Goal: Task Accomplishment & Management: Use online tool/utility

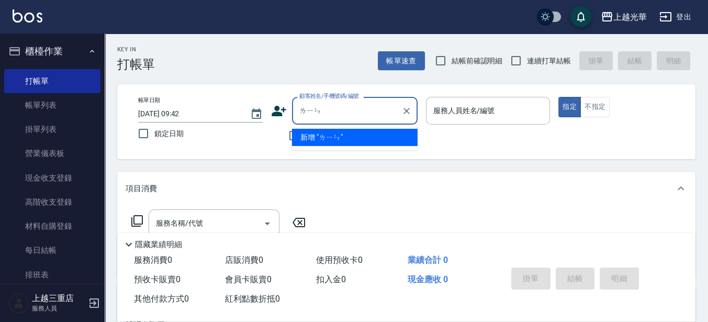
type input "林"
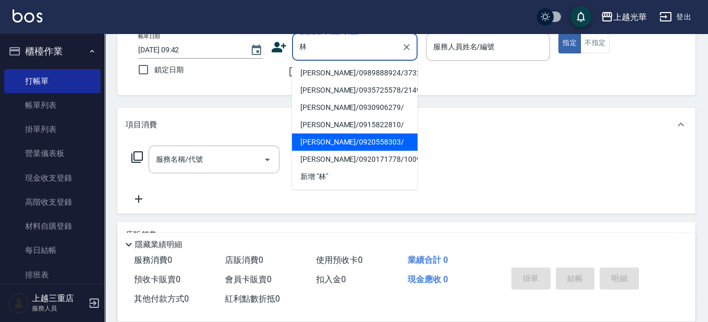
scroll to position [65, 0]
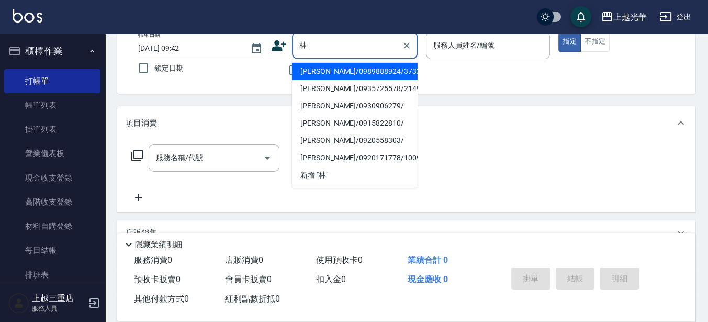
drag, startPoint x: 338, startPoint y: 46, endPoint x: 280, endPoint y: 38, distance: 58.6
click at [280, 38] on div "顧客姓名/手機號碼/編號 林 顧客姓名/手機號碼/編號" at bounding box center [344, 45] width 147 height 28
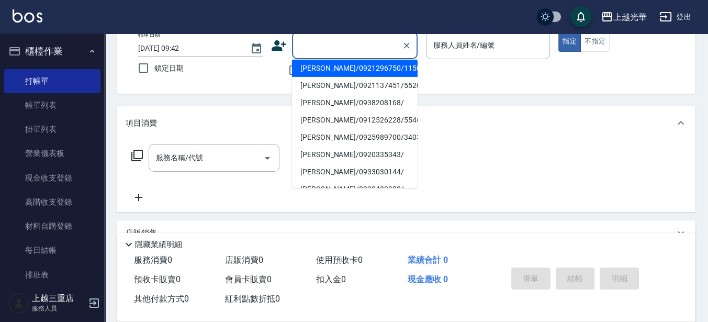
scroll to position [247, 0]
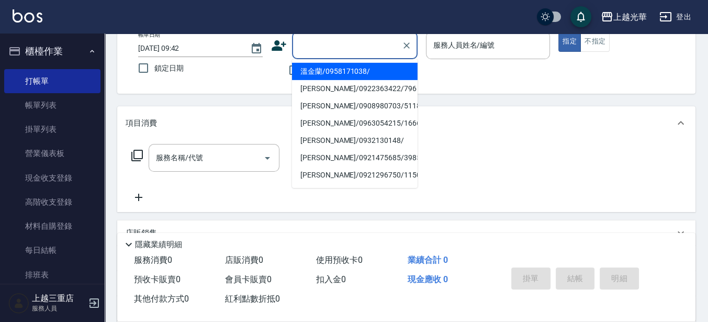
click at [327, 47] on input "顧客姓名/手機號碼/編號" at bounding box center [347, 45] width 100 height 18
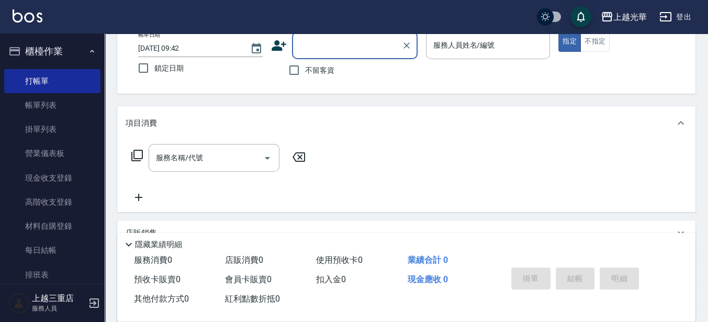
click at [311, 69] on span "不留客資" at bounding box center [319, 70] width 29 height 11
click at [305, 69] on input "不留客資" at bounding box center [294, 70] width 22 height 22
checkbox input "true"
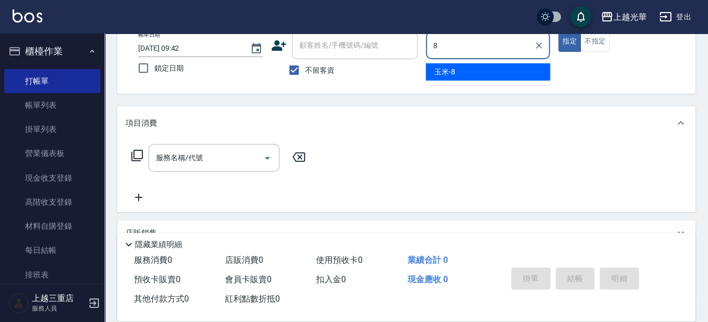
type input "玉米-8"
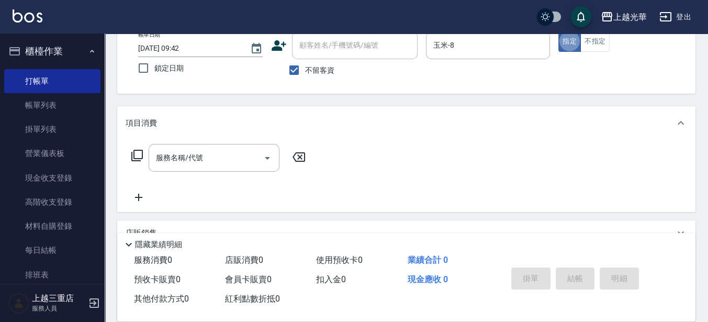
type button "true"
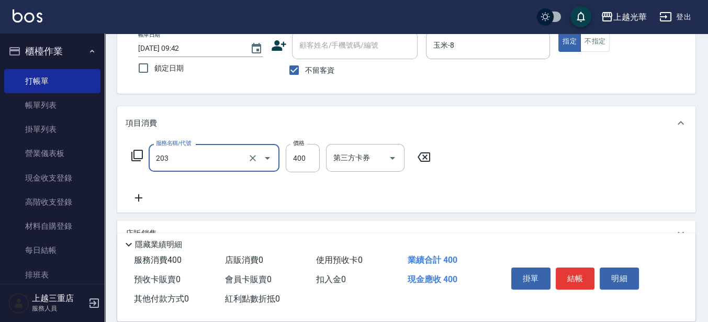
type input "指定單剪(203)"
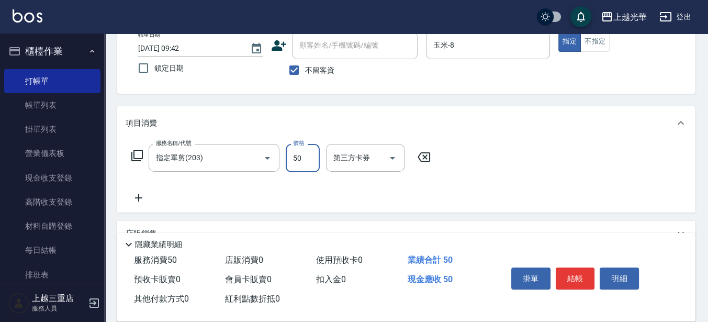
type input "50"
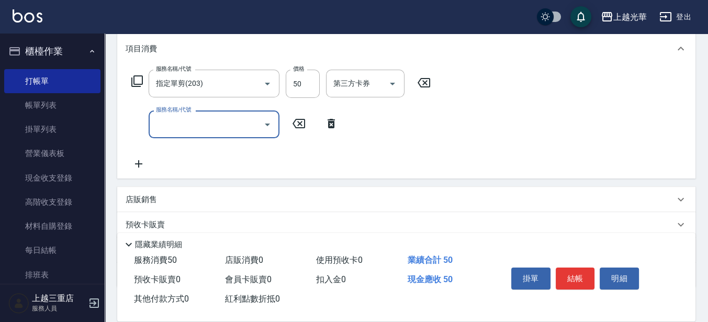
scroll to position [139, 0]
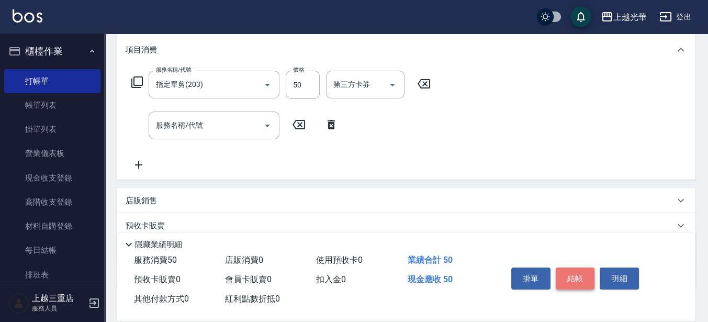
click at [579, 268] on button "結帳" at bounding box center [575, 278] width 39 height 22
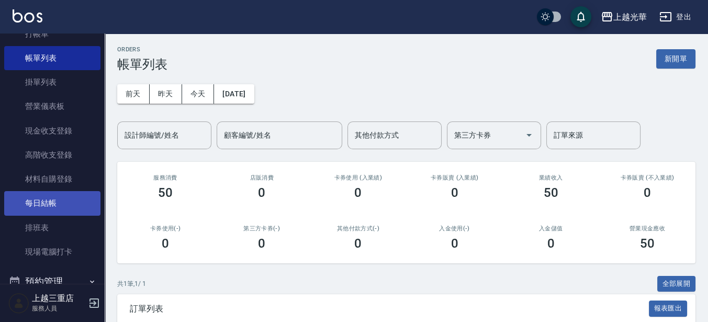
scroll to position [65, 0]
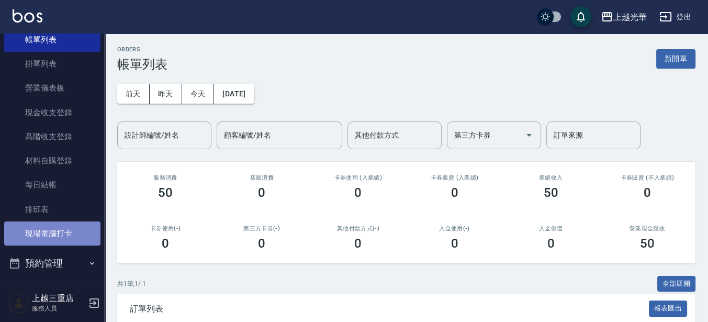
click at [64, 225] on link "現場電腦打卡" at bounding box center [52, 233] width 96 height 24
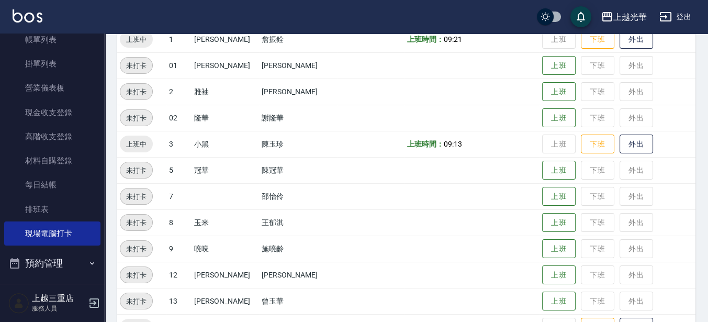
scroll to position [196, 0]
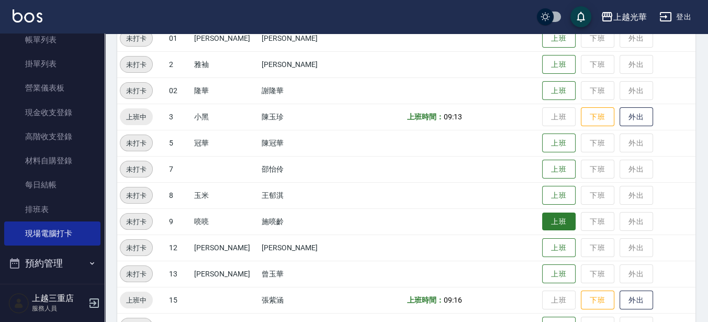
click at [555, 224] on button "上班" at bounding box center [558, 221] width 33 height 18
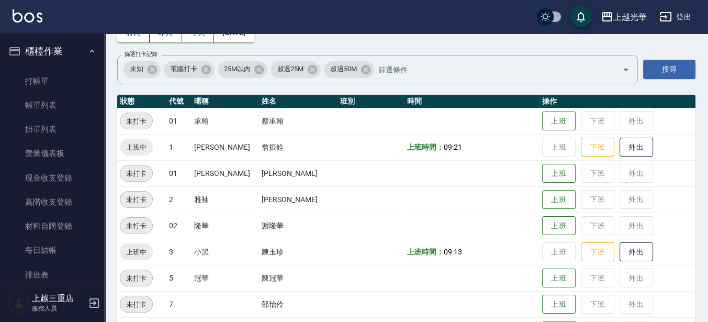
scroll to position [43, 0]
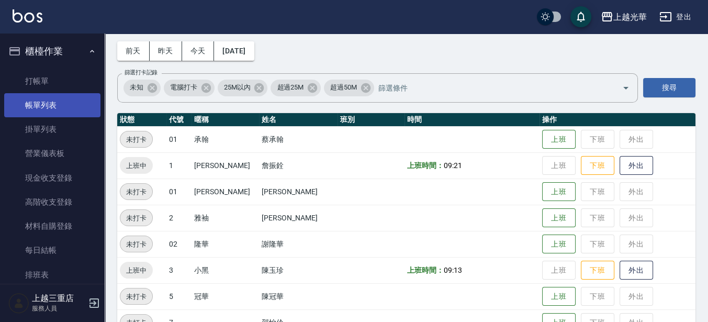
click at [45, 104] on link "帳單列表" at bounding box center [52, 105] width 96 height 24
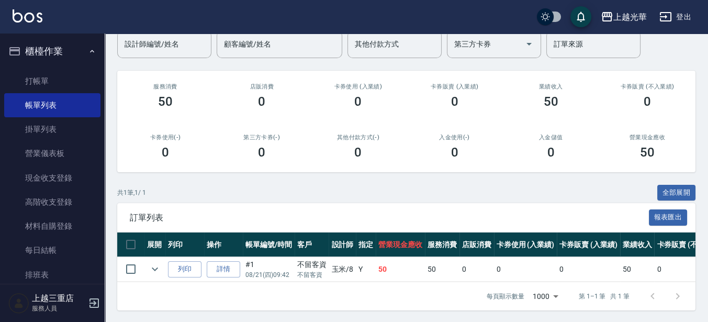
scroll to position [101, 0]
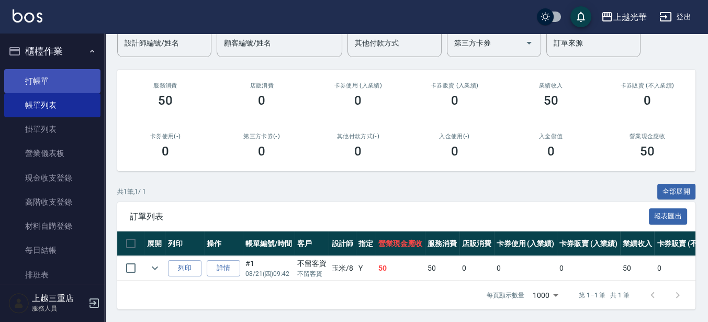
click at [71, 77] on link "打帳單" at bounding box center [52, 81] width 96 height 24
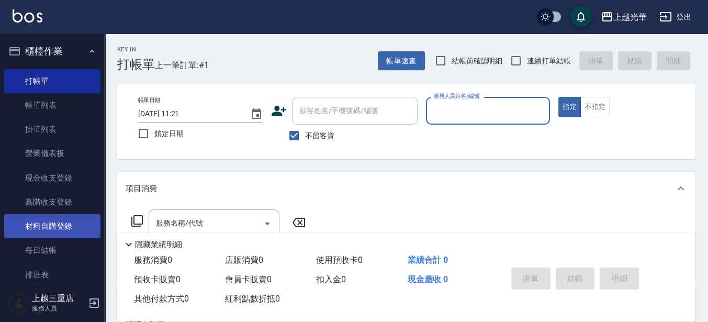
scroll to position [196, 0]
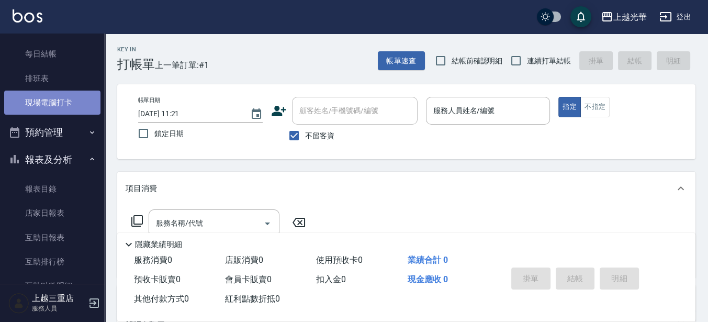
click at [61, 103] on link "現場電腦打卡" at bounding box center [52, 103] width 96 height 24
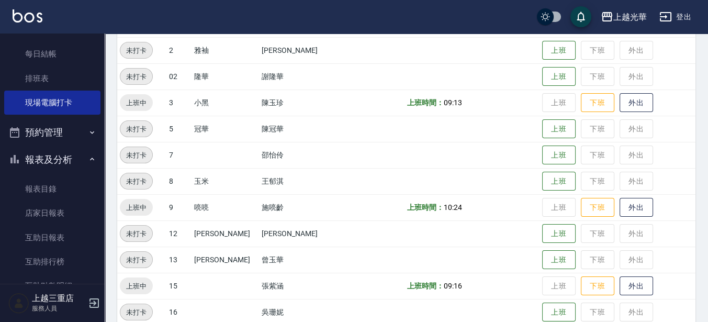
scroll to position [196, 0]
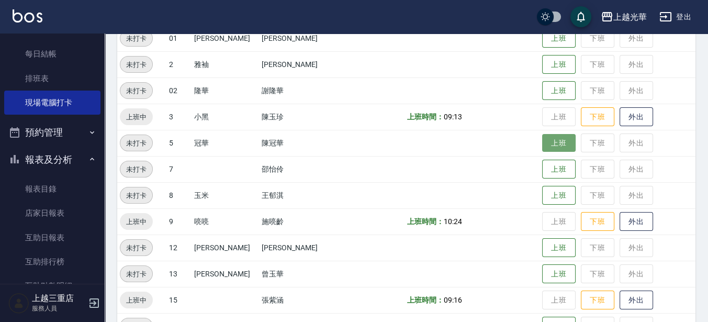
click at [542, 139] on button "上班" at bounding box center [558, 143] width 33 height 18
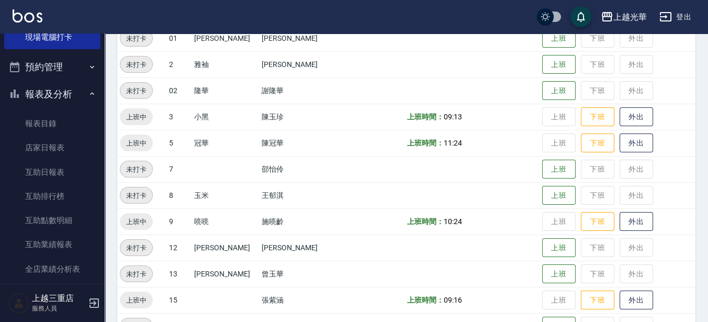
scroll to position [252, 0]
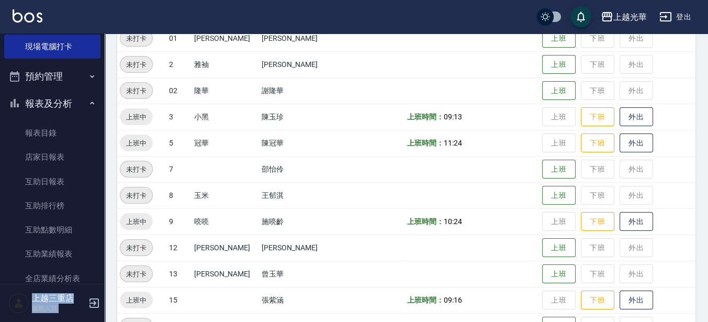
drag, startPoint x: 98, startPoint y: 121, endPoint x: 109, endPoint y: 79, distance: 43.3
click at [109, 81] on div "上越光華 登出 櫃檯作業 打帳單 帳單列表 掛單列表 營業儀表板 現金收支登錄 高階收支登錄 材料自購登錄 每日結帳 排班表 現場電腦打卡 預約管理 預約管理…" at bounding box center [354, 117] width 708 height 627
